Goal: Task Accomplishment & Management: Use online tool/utility

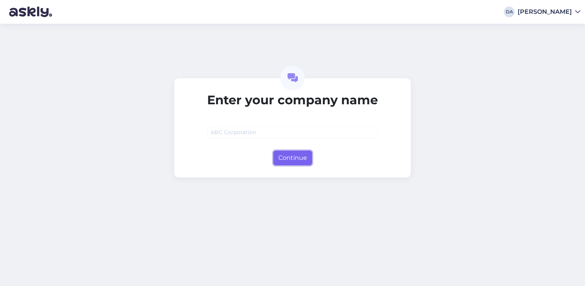
click at [296, 161] on button "Continue" at bounding box center [292, 157] width 39 height 15
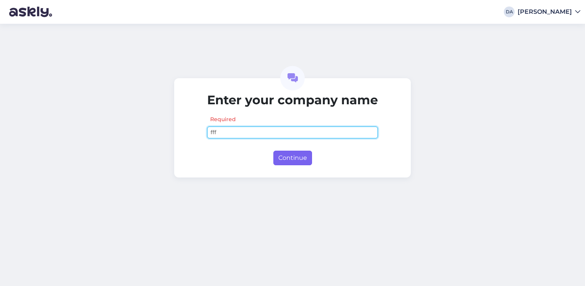
type input "fff"
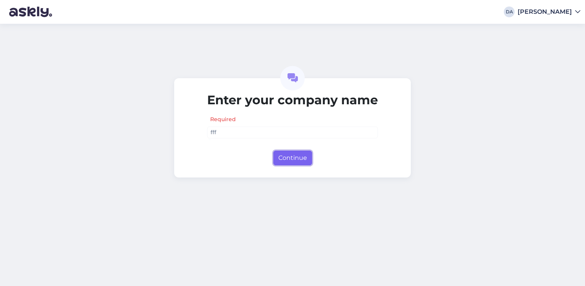
click at [290, 163] on button "Continue" at bounding box center [292, 157] width 39 height 15
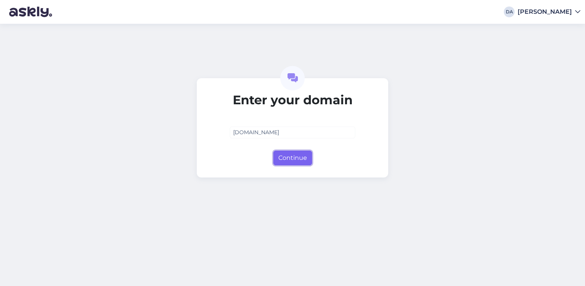
click at [297, 157] on button "Continue" at bounding box center [292, 157] width 39 height 15
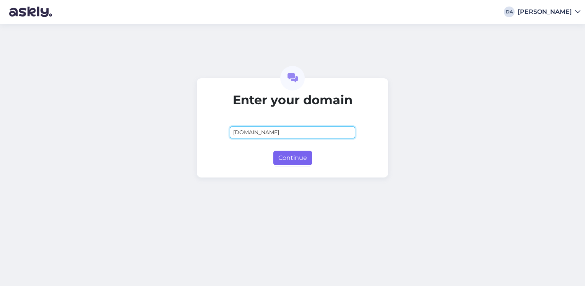
type input "[DOMAIN_NAME]"
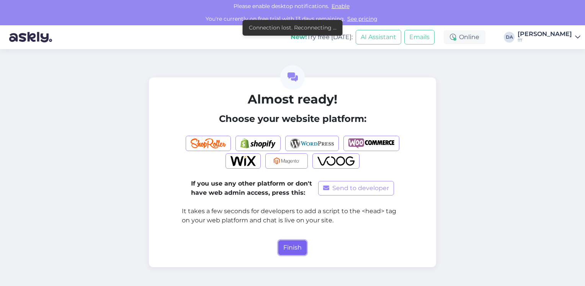
click at [292, 251] on button "Finish" at bounding box center [292, 247] width 28 height 15
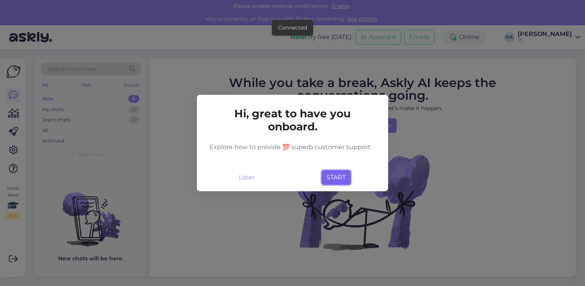
click at [330, 175] on button "START" at bounding box center [336, 177] width 29 height 15
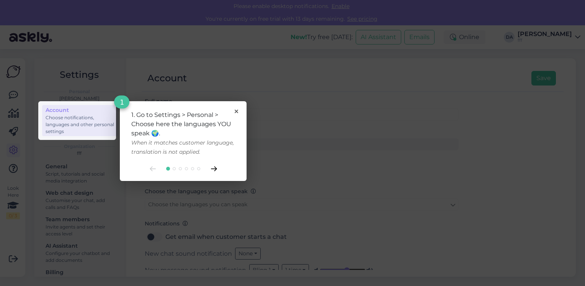
click at [216, 166] on icon at bounding box center [214, 168] width 6 height 5
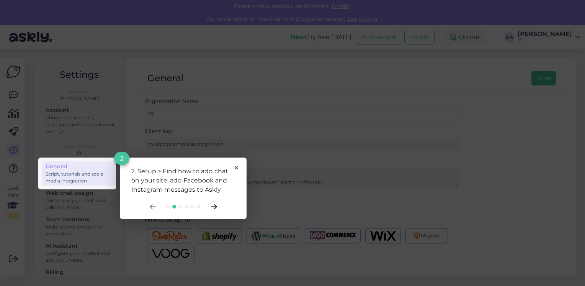
click at [216, 166] on div "2. Setup > Find how to add chat on your site, add Facebook and Instagram messag…" at bounding box center [183, 187] width 127 height 61
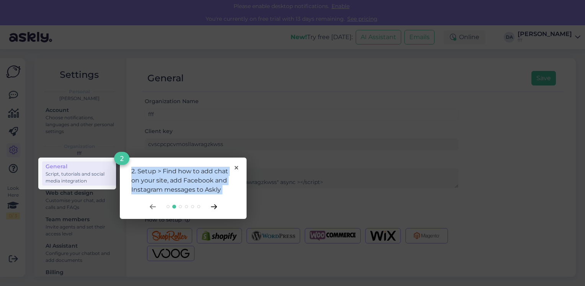
click at [216, 167] on div "2. Setup > Find how to add chat on your site, add Facebook and Instagram messag…" at bounding box center [183, 181] width 104 height 28
drag, startPoint x: 216, startPoint y: 166, endPoint x: 234, endPoint y: 166, distance: 18.8
click at [234, 166] on div "2. Setup > Find how to add chat on your site, add Facebook and Instagram messag…" at bounding box center [183, 187] width 127 height 61
click at [237, 168] on icon at bounding box center [236, 167] width 3 height 3
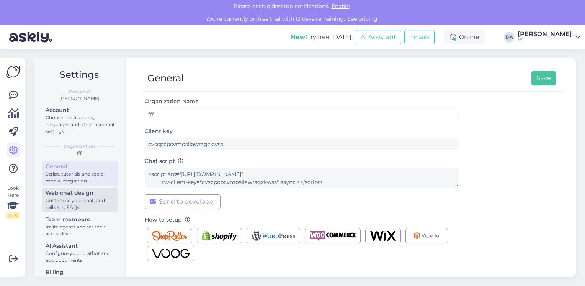
click at [82, 203] on div "Customise your chat, add calls and FAQs" at bounding box center [80, 204] width 69 height 14
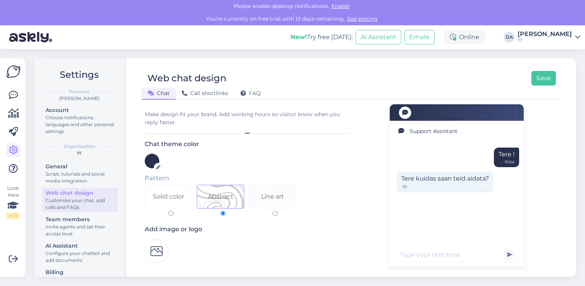
drag, startPoint x: 225, startPoint y: 144, endPoint x: 222, endPoint y: 114, distance: 30.7
click at [224, 144] on h3 "Chat theme color" at bounding box center [249, 143] width 208 height 7
click at [222, 114] on div "Make design fit your brand. Add working hours so visitor know when you reply fa…" at bounding box center [249, 118] width 208 height 16
click at [413, 135] on div "Support Assistant" at bounding box center [457, 131] width 134 height 21
click at [415, 183] on div "Tere kuidas saan teid aidata? 15:05" at bounding box center [445, 181] width 97 height 21
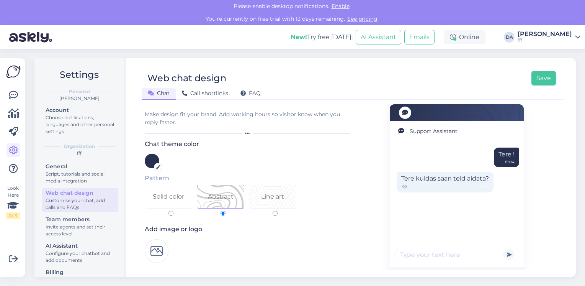
click at [427, 254] on input "text" at bounding box center [456, 254] width 125 height 15
click at [504, 256] on button "button" at bounding box center [508, 253] width 11 height 11
click at [467, 253] on input "text" at bounding box center [456, 254] width 125 height 15
click at [451, 256] on input "text" at bounding box center [456, 254] width 125 height 15
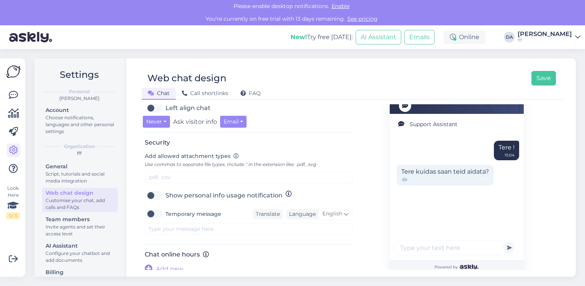
scroll to position [271, 0]
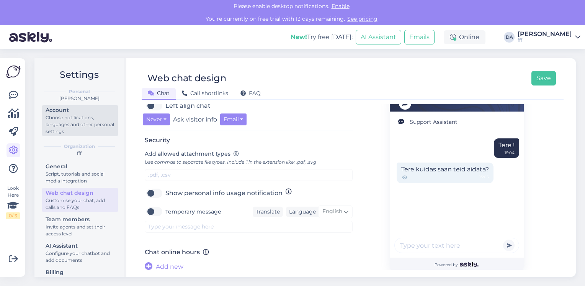
click at [62, 114] on div "Choose notifications, languages and other personal settings" at bounding box center [80, 124] width 69 height 21
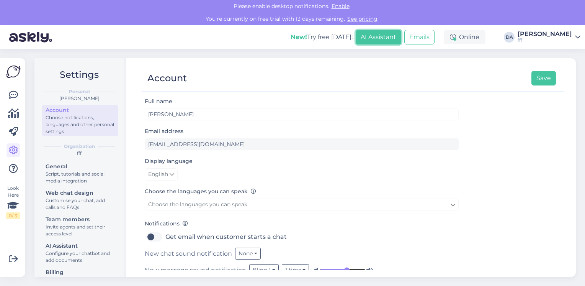
click at [401, 37] on button "AI Assistant" at bounding box center [379, 37] width 46 height 15
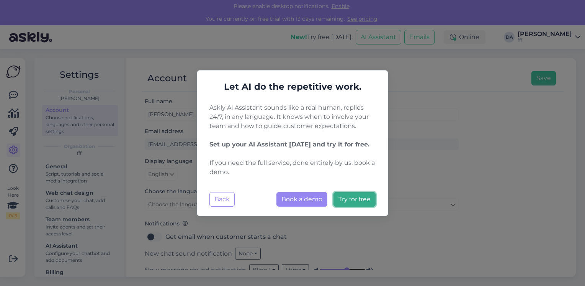
click at [346, 202] on span "Try for free" at bounding box center [354, 198] width 32 height 7
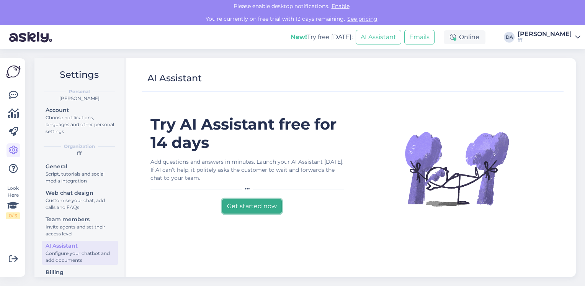
click at [262, 204] on button "Get started now" at bounding box center [252, 206] width 60 height 15
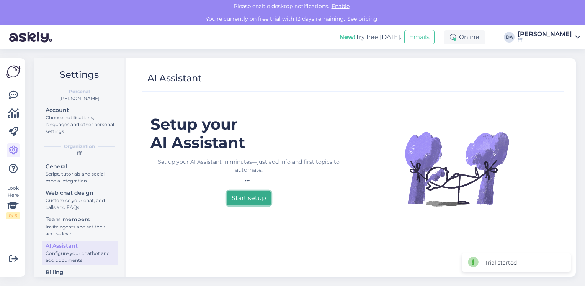
click at [257, 196] on button "Start setup" at bounding box center [249, 198] width 44 height 15
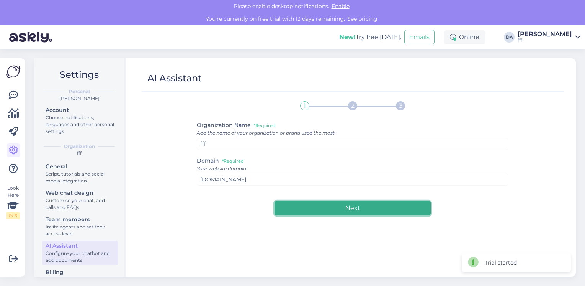
click at [325, 205] on button "Next" at bounding box center [352, 208] width 156 height 15
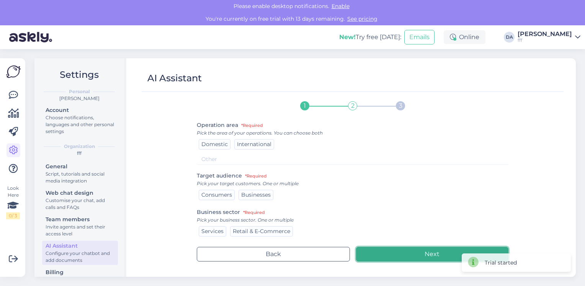
click at [400, 250] on button "Next" at bounding box center [432, 254] width 153 height 15
click at [392, 253] on button "Next" at bounding box center [432, 254] width 153 height 15
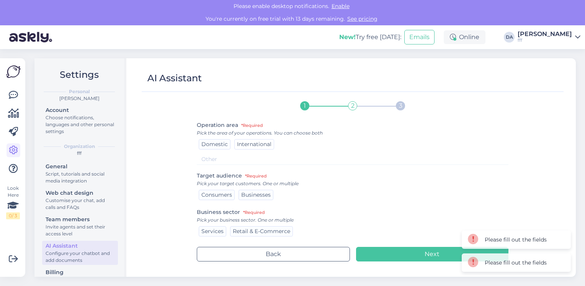
click at [246, 144] on span "International" at bounding box center [254, 143] width 34 height 7
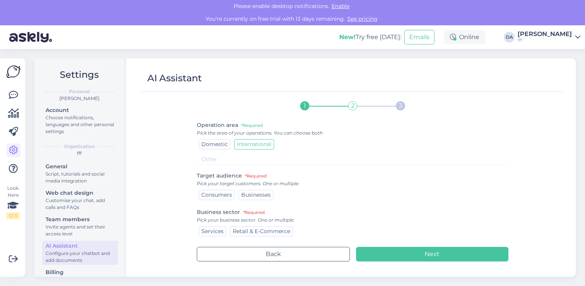
click at [268, 196] on span "Businesses" at bounding box center [255, 194] width 29 height 7
click at [224, 228] on div "Services" at bounding box center [213, 231] width 28 height 10
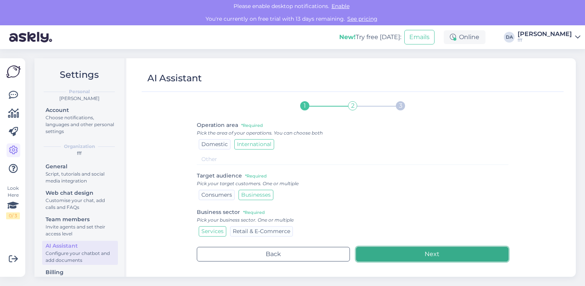
click at [399, 253] on button "Next" at bounding box center [432, 254] width 153 height 15
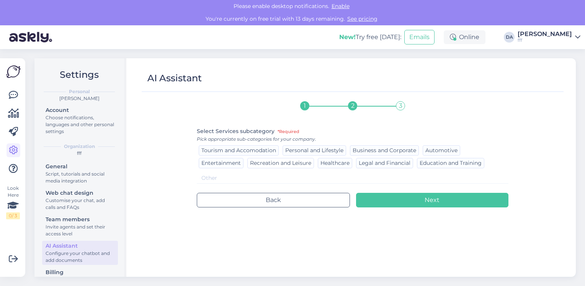
click at [285, 164] on span "Recreation and Leisure" at bounding box center [280, 162] width 61 height 7
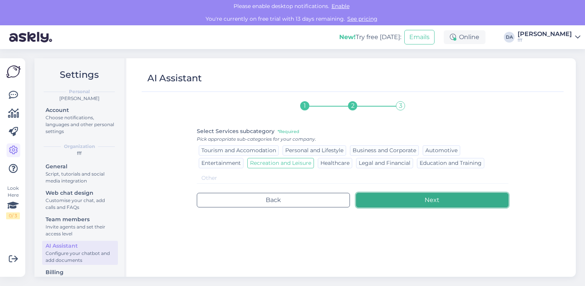
click at [409, 202] on button "Next" at bounding box center [432, 200] width 153 height 15
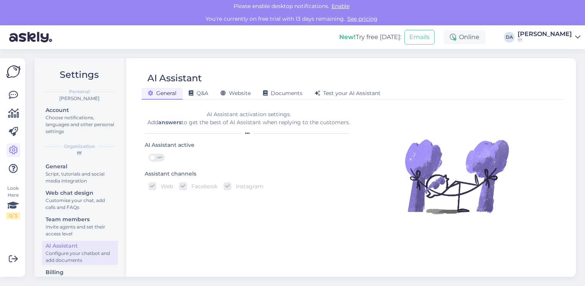
click at [239, 124] on div "AI Assistant activation settings. Add answers to get the best of AI Assistant w…" at bounding box center [249, 118] width 208 height 16
click at [192, 94] on icon at bounding box center [191, 93] width 5 height 5
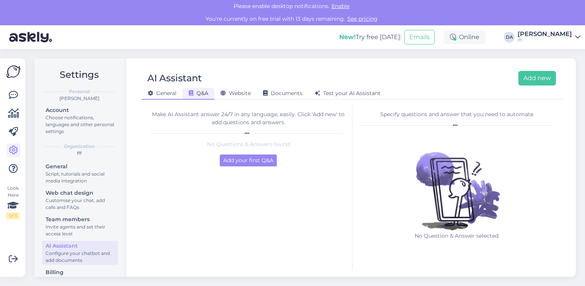
click at [167, 92] on span "General" at bounding box center [162, 93] width 29 height 7
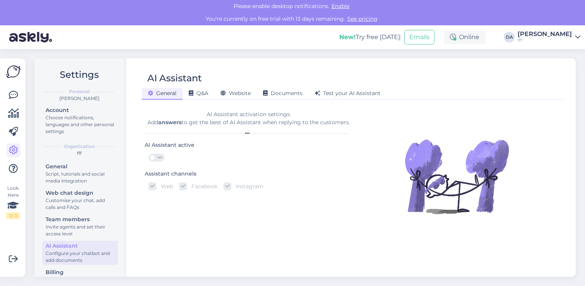
click at [248, 114] on div "AI Assistant activation settings. Add answers to get the best of AI Assistant w…" at bounding box center [249, 118] width 208 height 16
drag, startPoint x: 248, startPoint y: 114, endPoint x: 335, endPoint y: 94, distance: 88.9
click at [335, 94] on span "Test your AI Assistant" at bounding box center [348, 93] width 66 height 7
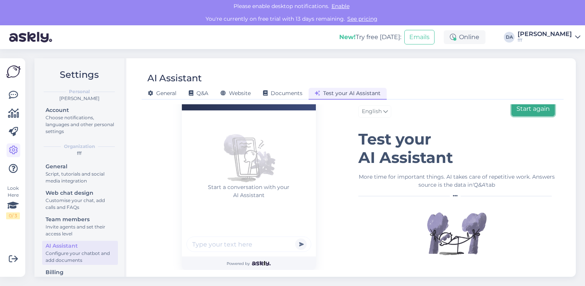
click at [519, 108] on button "Start again" at bounding box center [532, 108] width 43 height 15
click at [227, 246] on input "text" at bounding box center [248, 243] width 125 height 15
paste input "mprove: Dear One, thank you for your e-mail. Yes I agree that maybe topic is mo…"
type input "mprove: Dear One, thank you for your e-mail. Yes I agree that maybe topic is mo…"
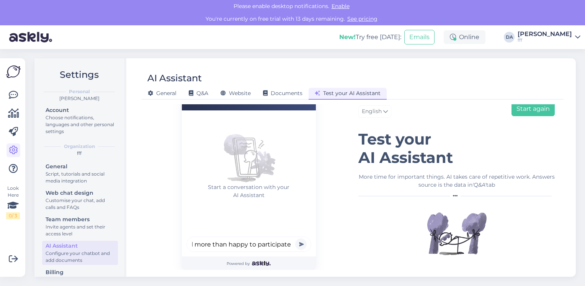
click at [295, 238] on button "submit" at bounding box center [300, 243] width 11 height 11
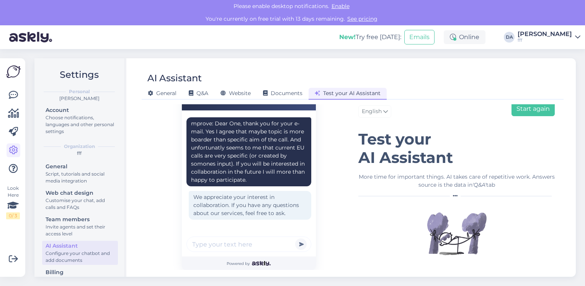
scroll to position [7, 0]
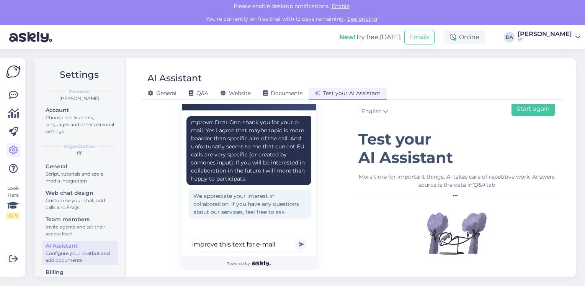
type input "improve this text for e-mail"
click at [295, 238] on button "submit" at bounding box center [300, 243] width 11 height 11
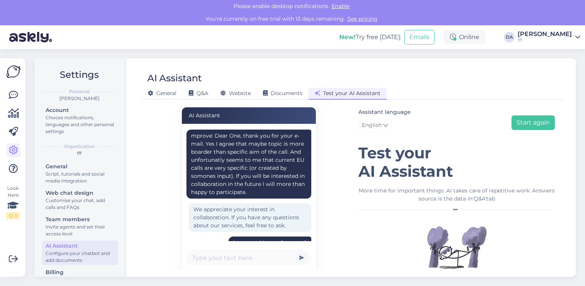
scroll to position [0, 0]
